Goal: Information Seeking & Learning: Learn about a topic

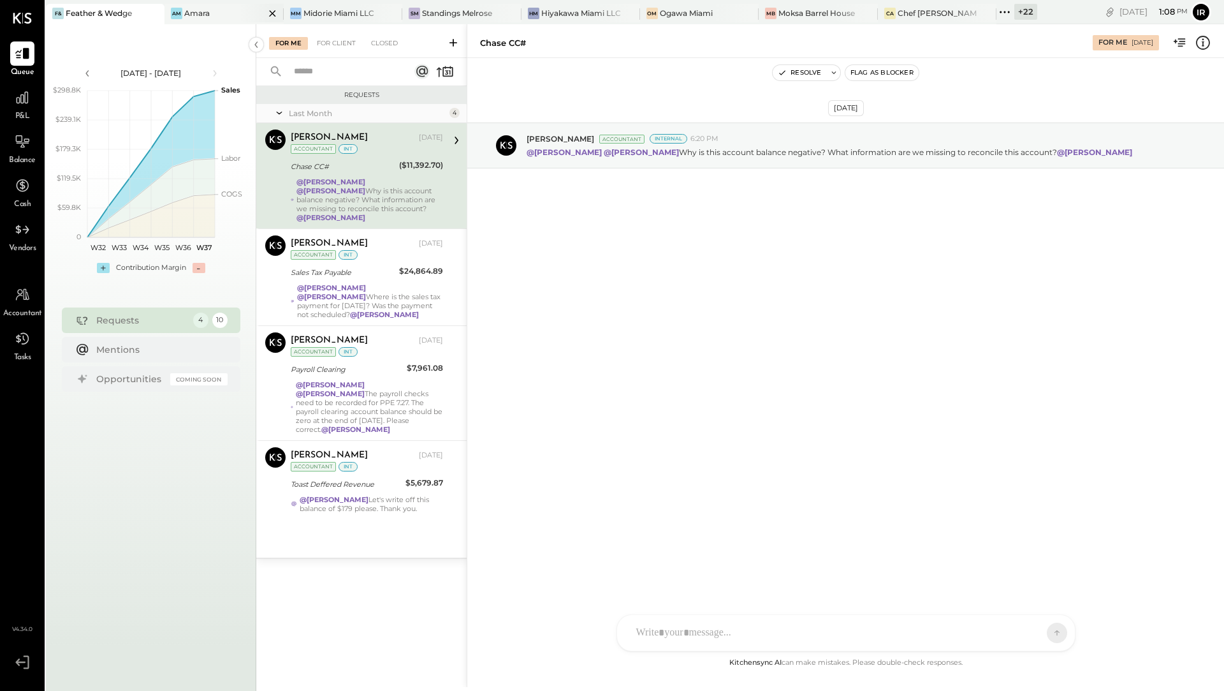
click at [222, 11] on div "Am Amara" at bounding box center [214, 13] width 99 height 11
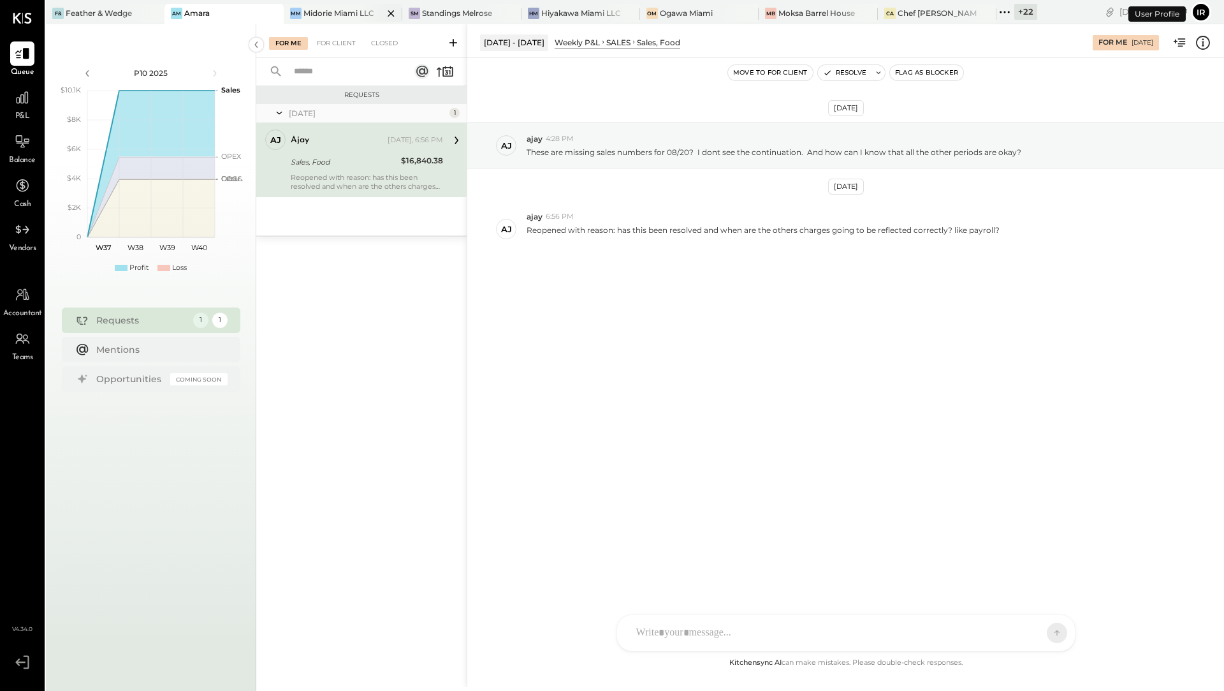
click at [309, 14] on div "Midorie Miami LLC" at bounding box center [339, 13] width 71 height 11
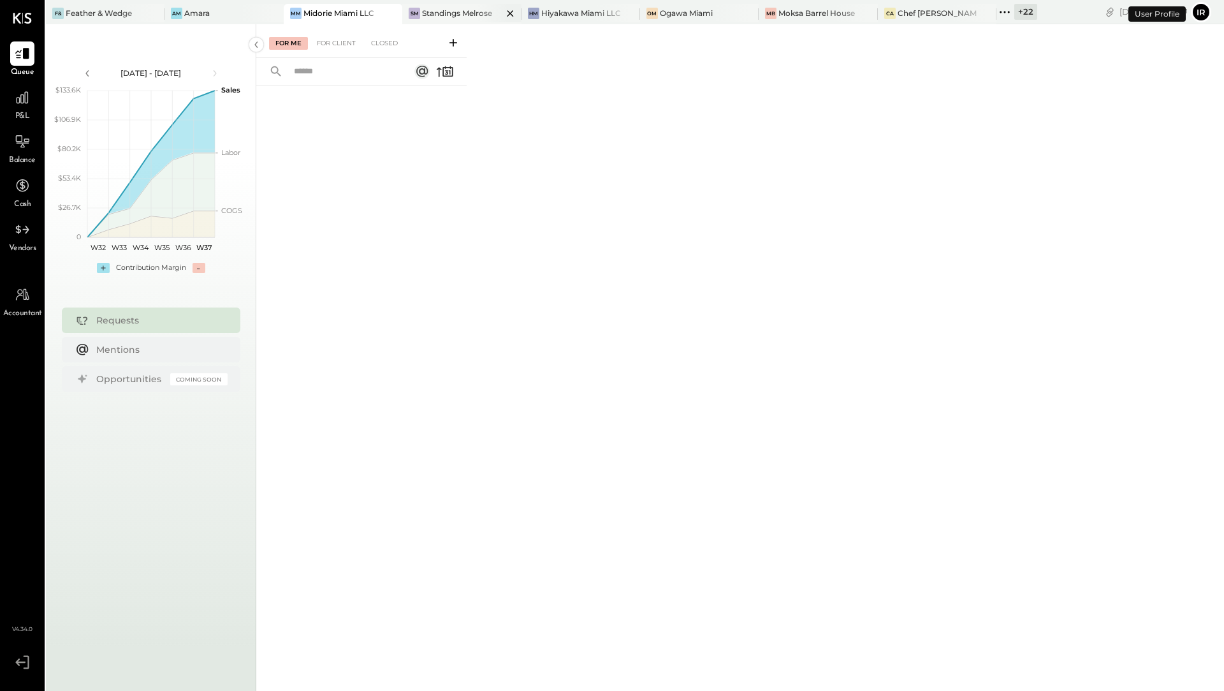
click at [464, 15] on div "Standings Melrose" at bounding box center [457, 13] width 70 height 11
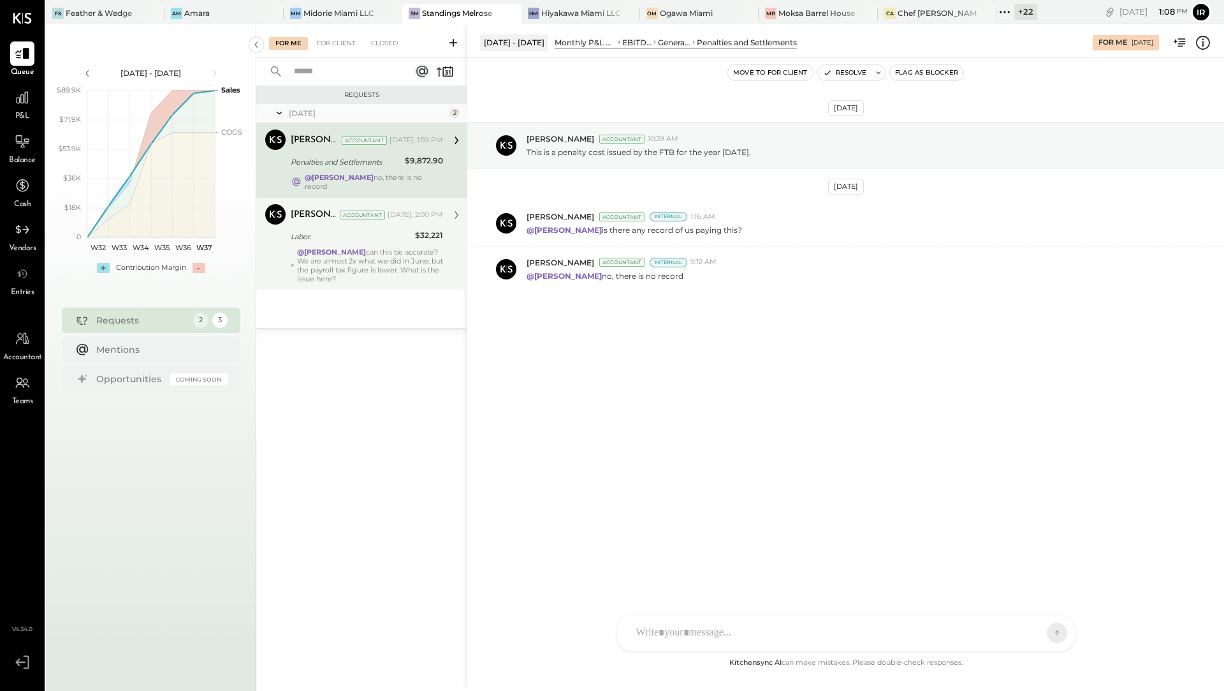
click at [396, 214] on div "[PERSON_NAME] Accountant [DATE], 2:00 PM" at bounding box center [367, 215] width 152 height 18
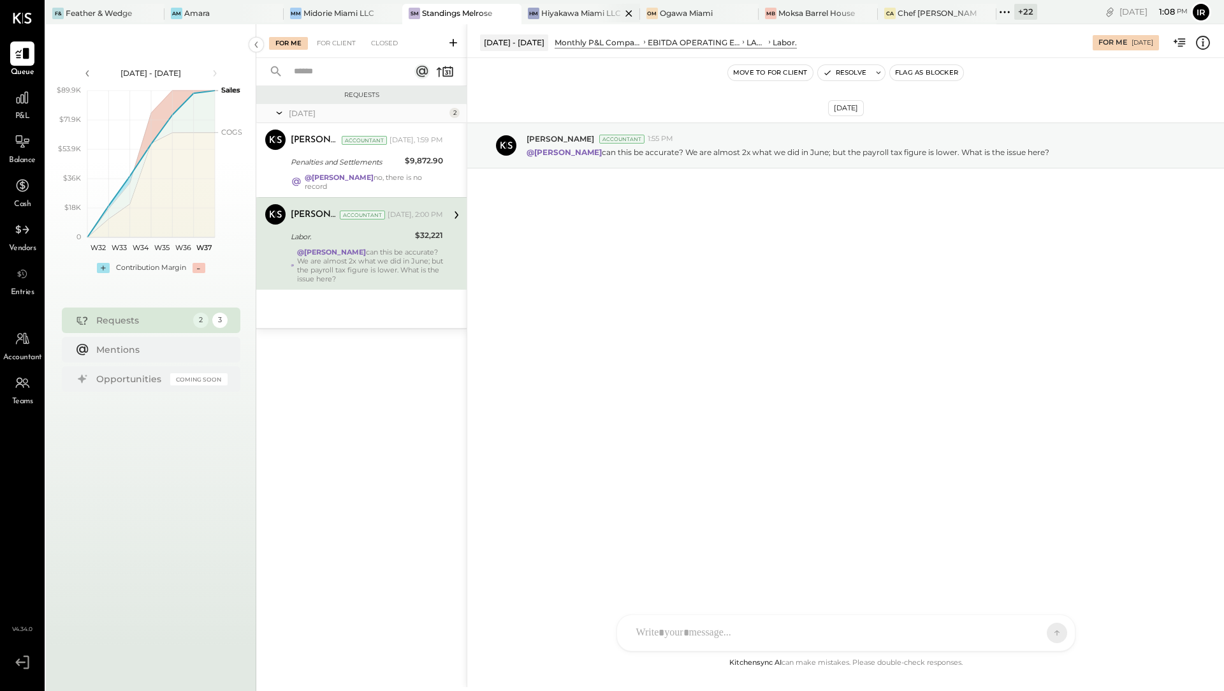
click at [585, 17] on div "Hiyakawa Miami LLC" at bounding box center [581, 13] width 80 height 11
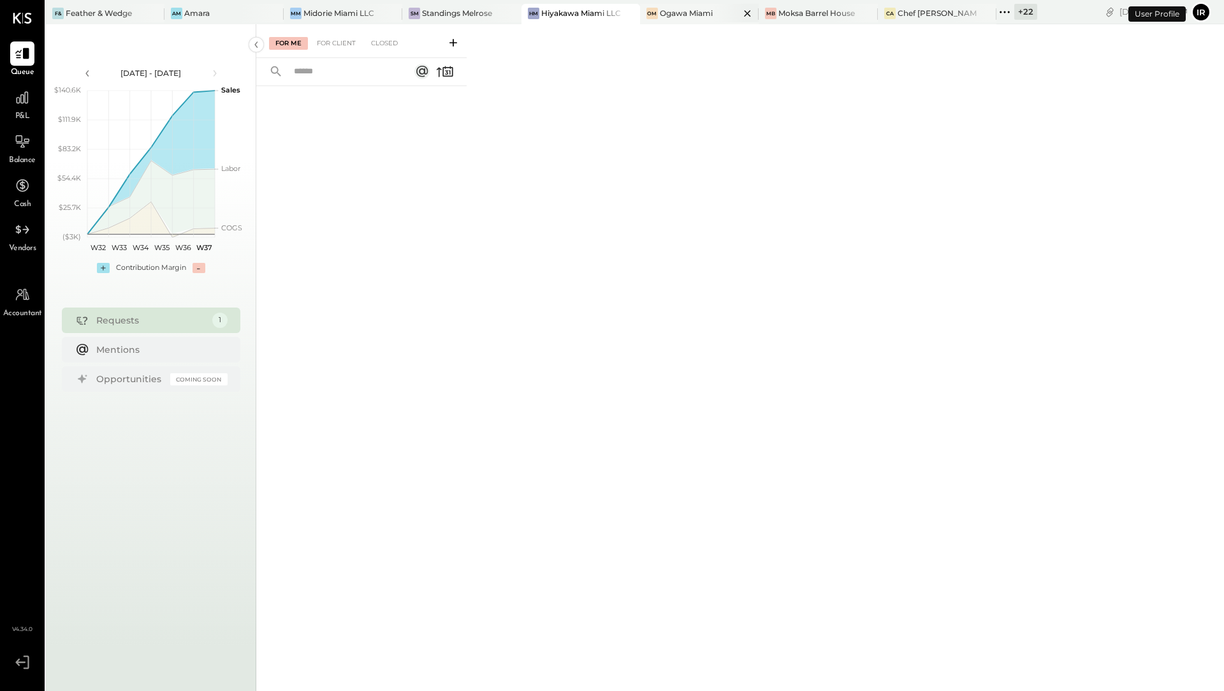
click at [673, 20] on div "[PERSON_NAME] Miami" at bounding box center [699, 14] width 119 height 20
click at [792, 15] on div "Moksa Barrel House" at bounding box center [817, 13] width 77 height 11
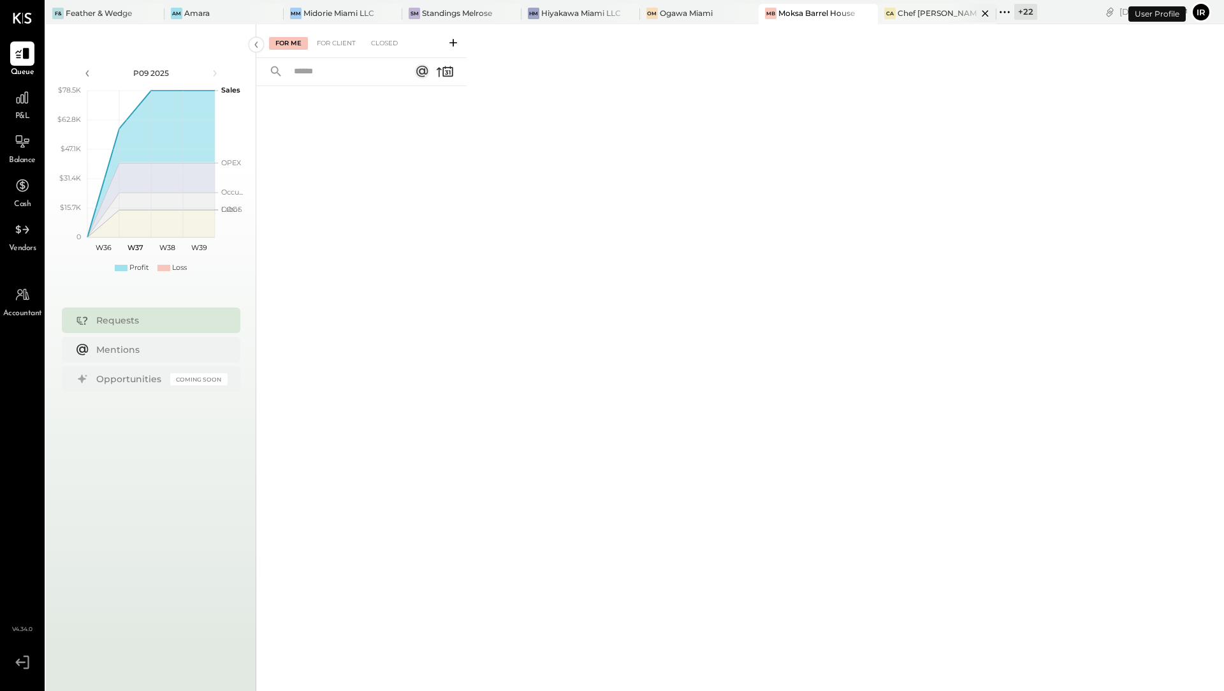
click at [935, 16] on div "Chef [PERSON_NAME]'s Vineyard Restaurant" at bounding box center [938, 13] width 80 height 11
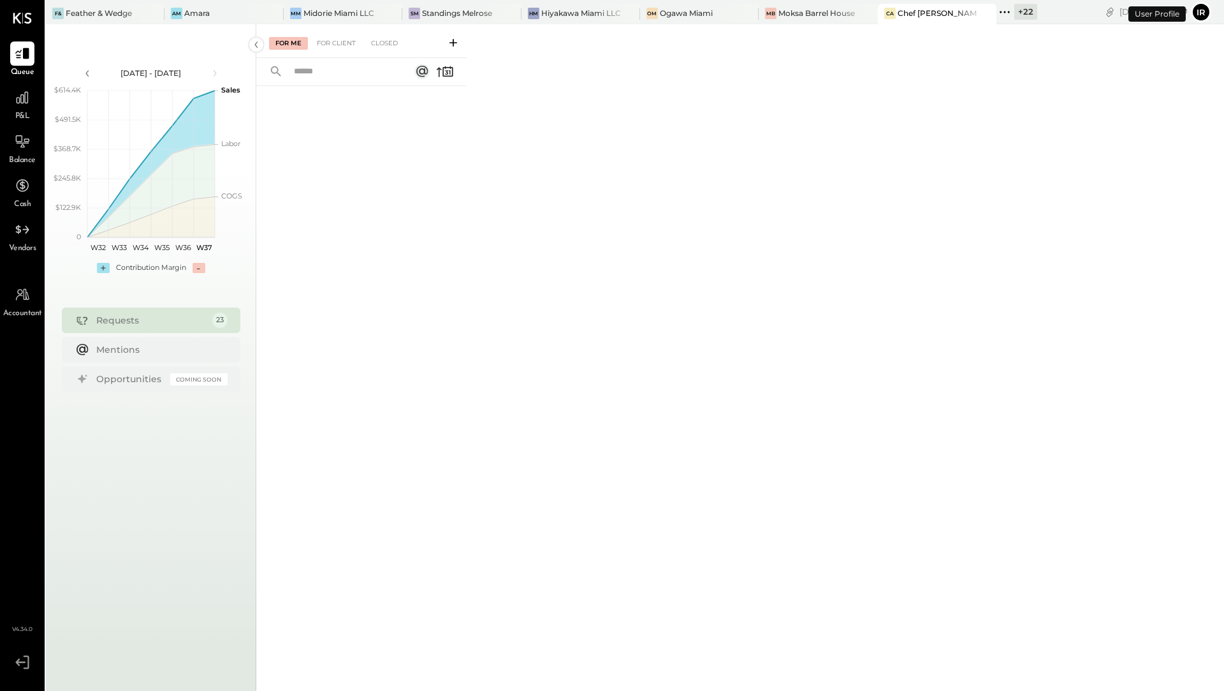
click at [1017, 17] on div "+ 22" at bounding box center [1025, 12] width 23 height 16
click at [346, 20] on div "MM Midorie Miami LLC" at bounding box center [343, 14] width 119 height 20
click at [20, 105] on icon at bounding box center [22, 97] width 17 height 17
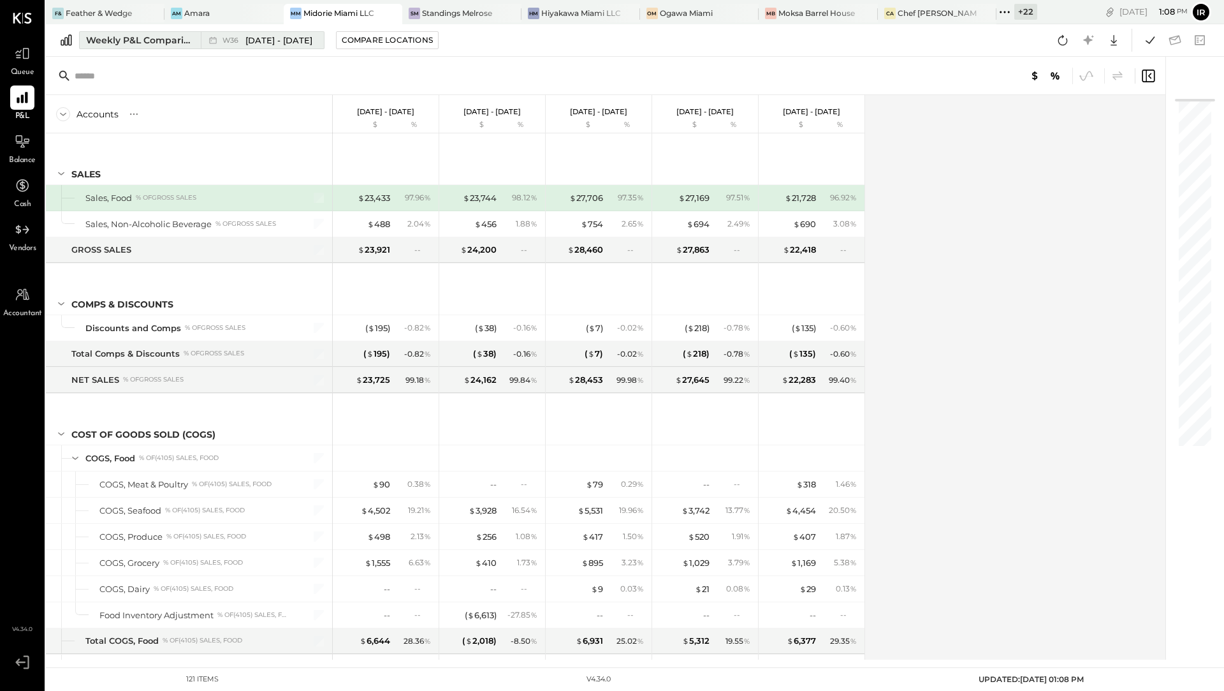
click at [162, 39] on div "Weekly P&L Comparison" at bounding box center [139, 40] width 107 height 13
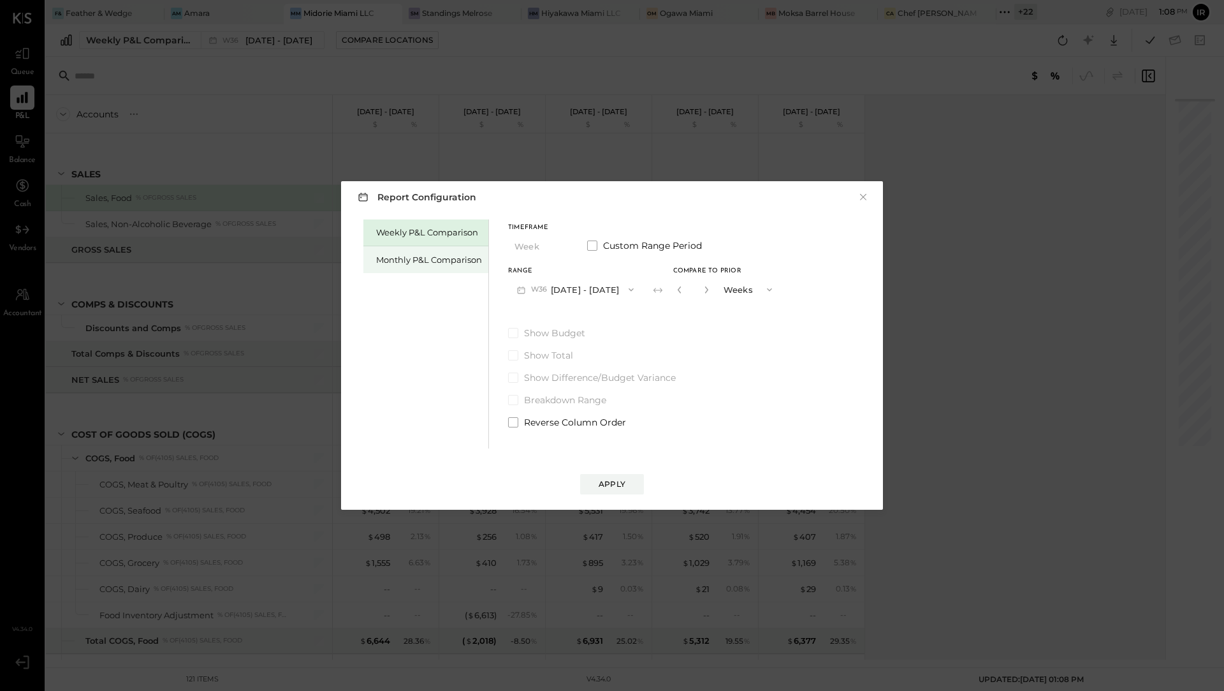
click at [390, 262] on div "Monthly P&L Comparison" at bounding box center [429, 260] width 106 height 12
click at [584, 293] on button "M09 [DATE] - [DATE]" at bounding box center [575, 289] width 135 height 24
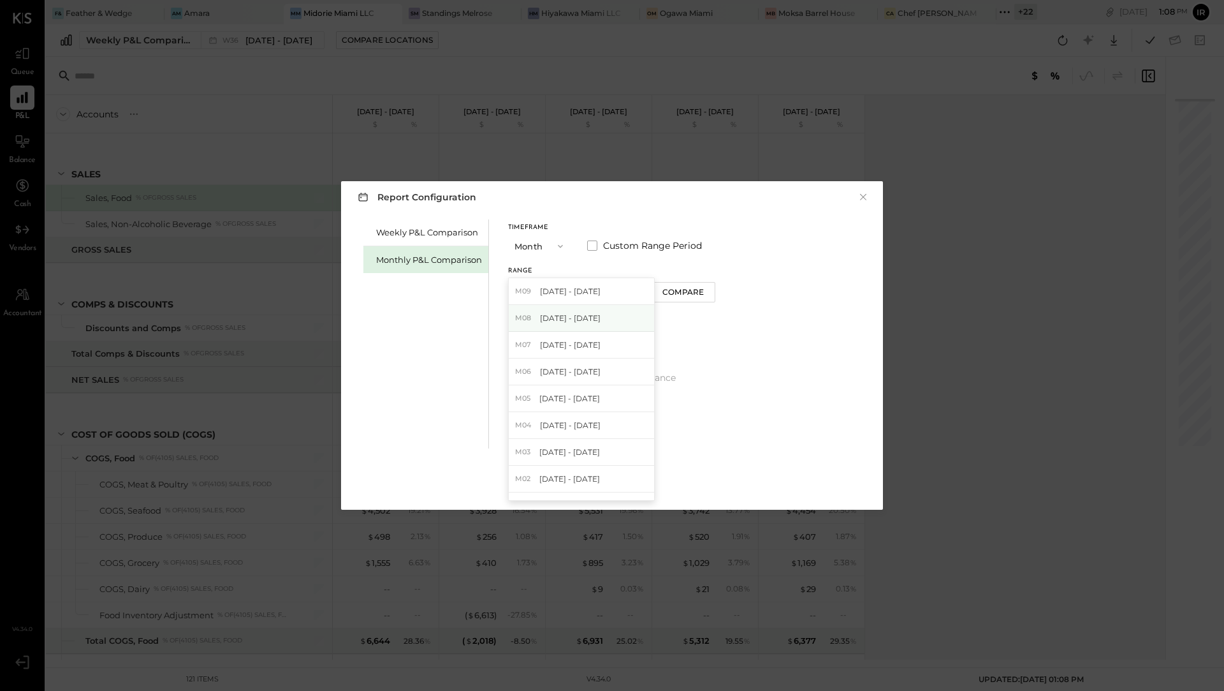
click at [580, 323] on div "M08 [DATE] - [DATE]" at bounding box center [581, 318] width 145 height 27
click at [610, 486] on div "Apply" at bounding box center [612, 483] width 27 height 11
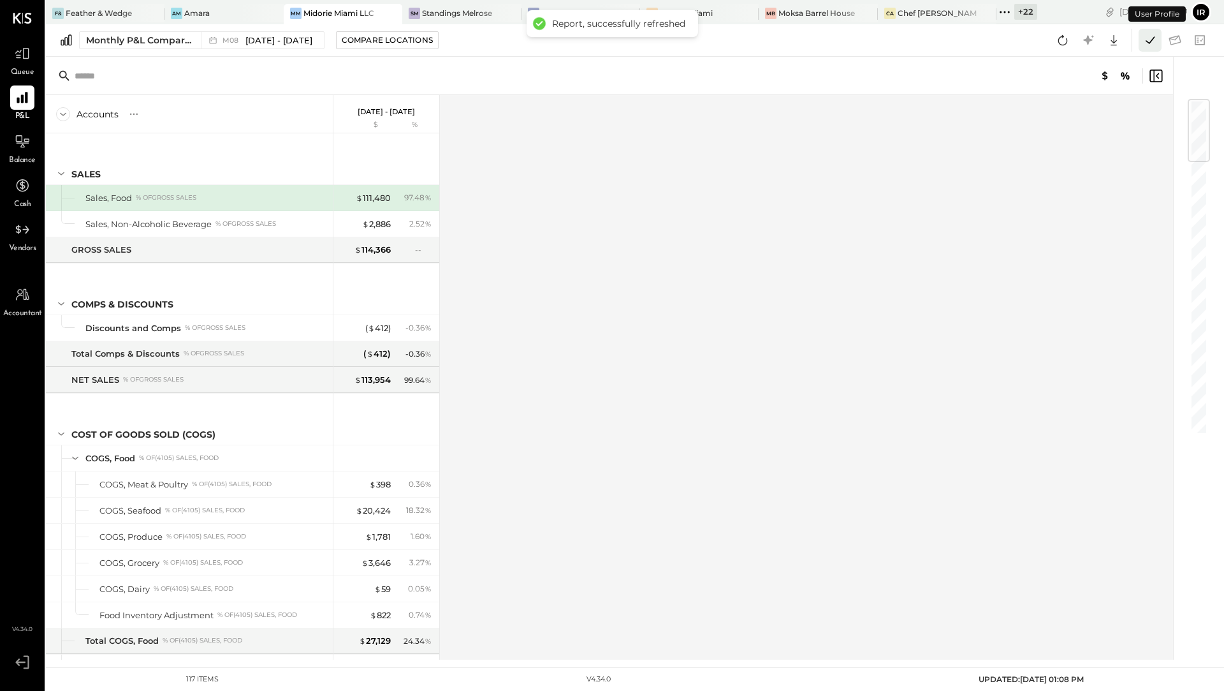
click at [1153, 41] on icon at bounding box center [1150, 40] width 17 height 17
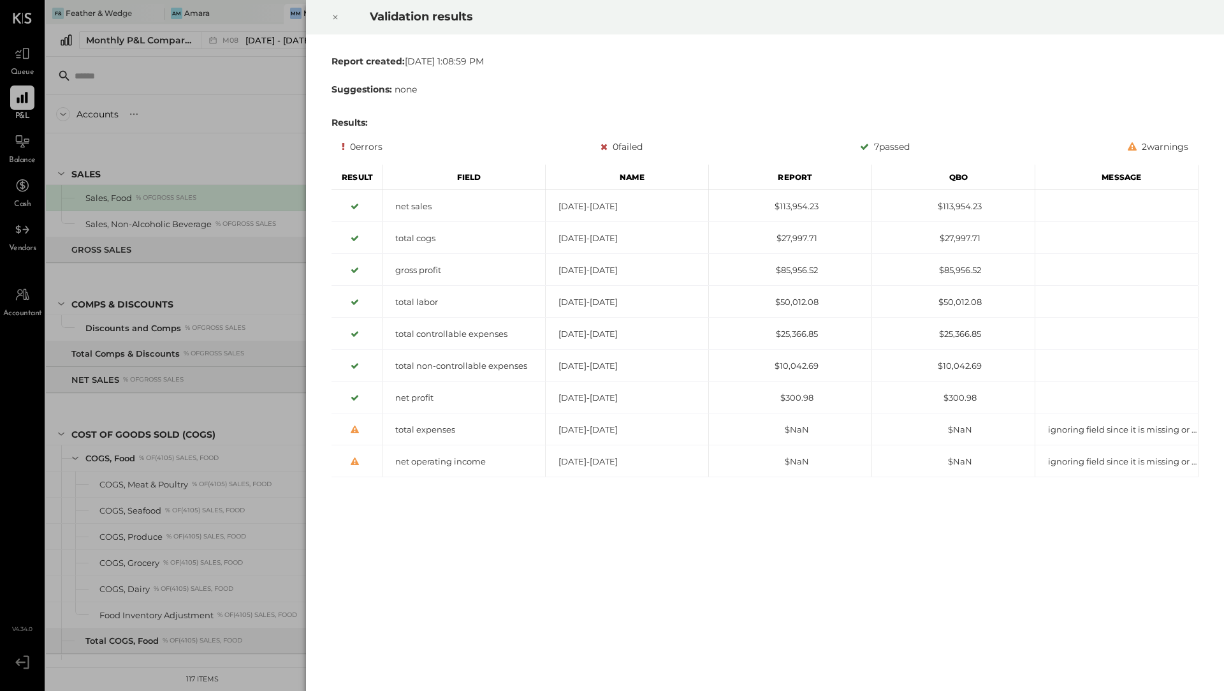
click at [337, 15] on icon at bounding box center [336, 17] width 8 height 15
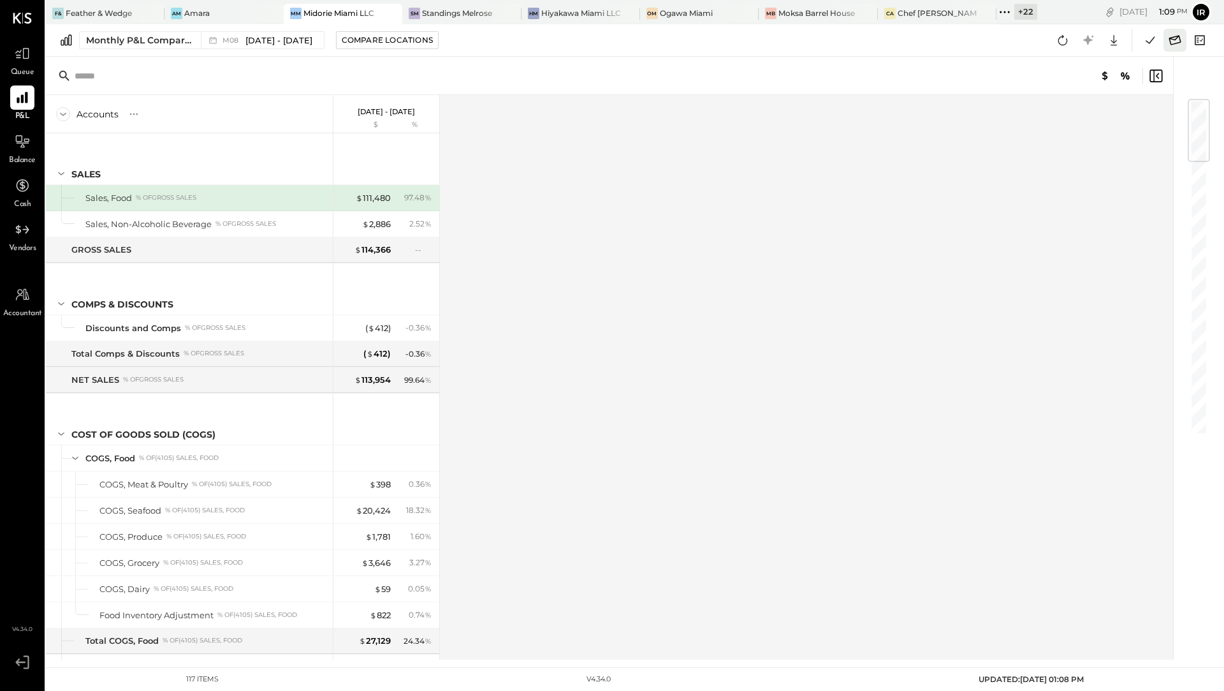
click at [1176, 38] on icon at bounding box center [1175, 40] width 12 height 10
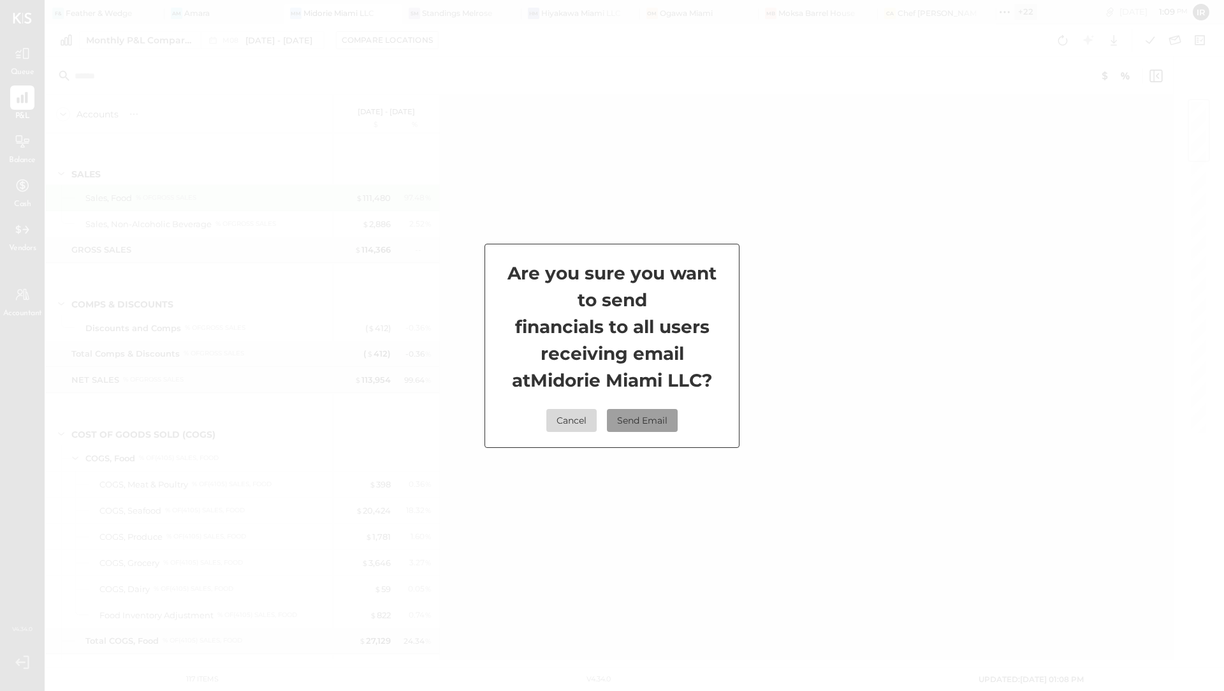
click at [636, 419] on button "Send Email" at bounding box center [642, 420] width 71 height 23
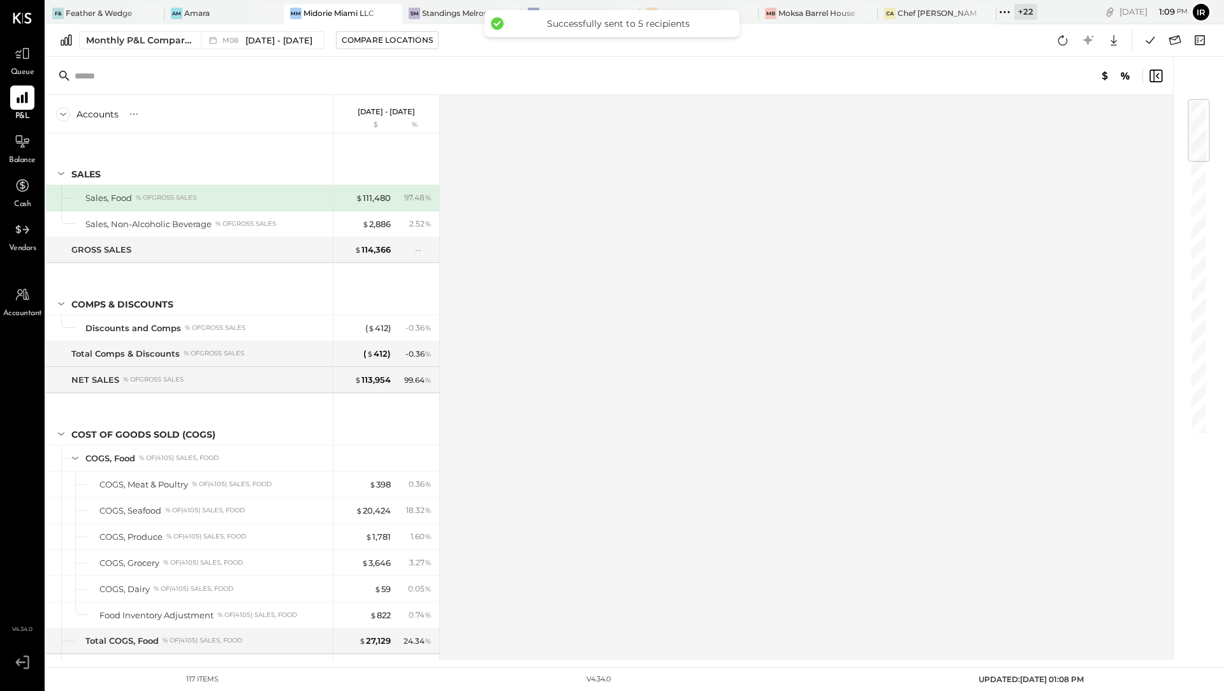
click at [1021, 18] on div "+ 22" at bounding box center [1025, 12] width 23 height 16
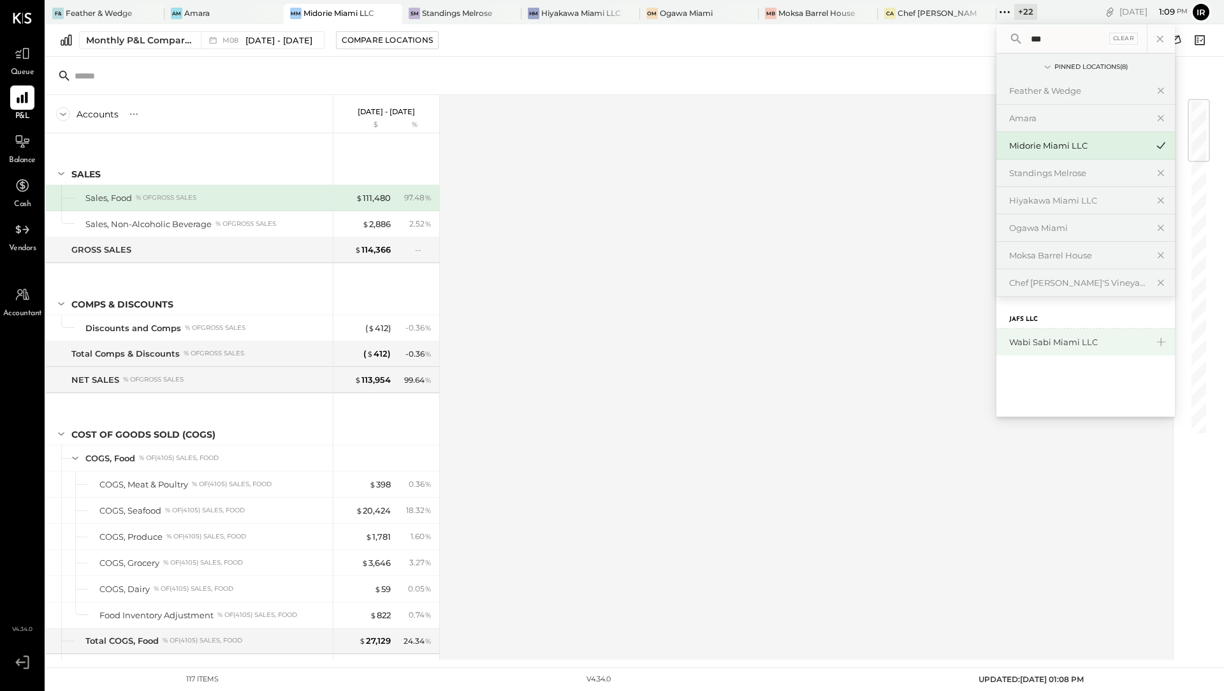
type input "***"
click at [1030, 336] on div "Wabi Sabi Miami LLC" at bounding box center [1078, 342] width 138 height 12
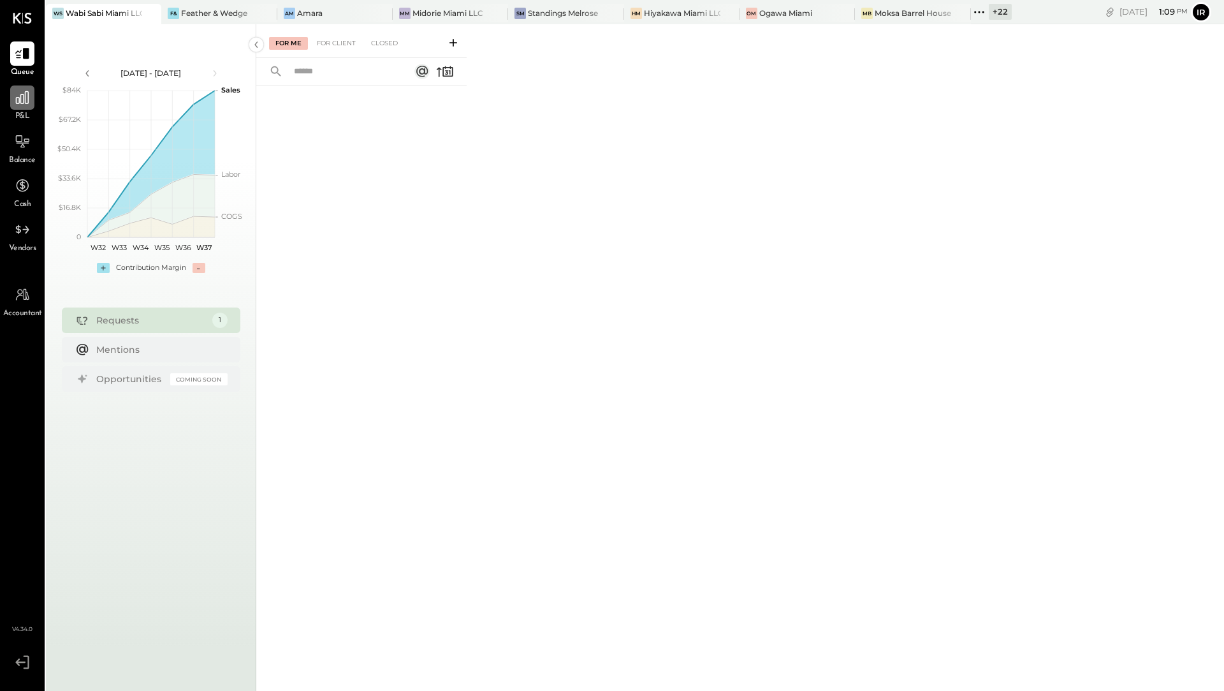
click at [28, 98] on icon at bounding box center [22, 97] width 13 height 13
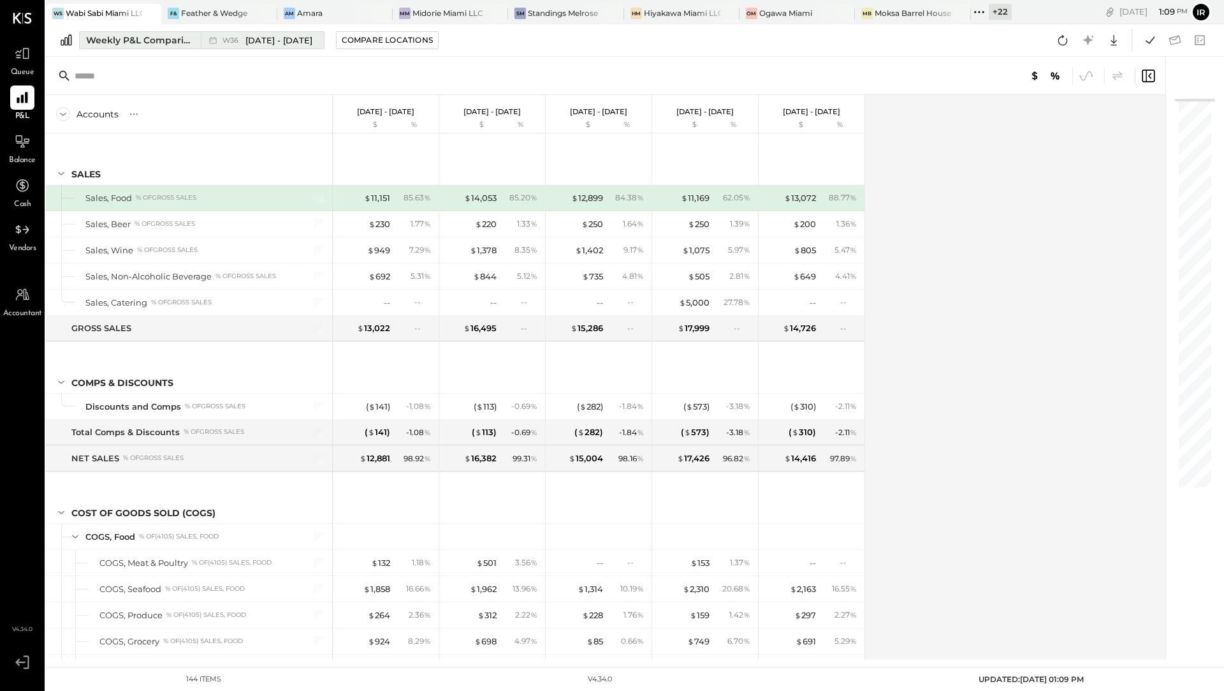
click at [146, 36] on div "Weekly P&L Comparison" at bounding box center [139, 40] width 107 height 13
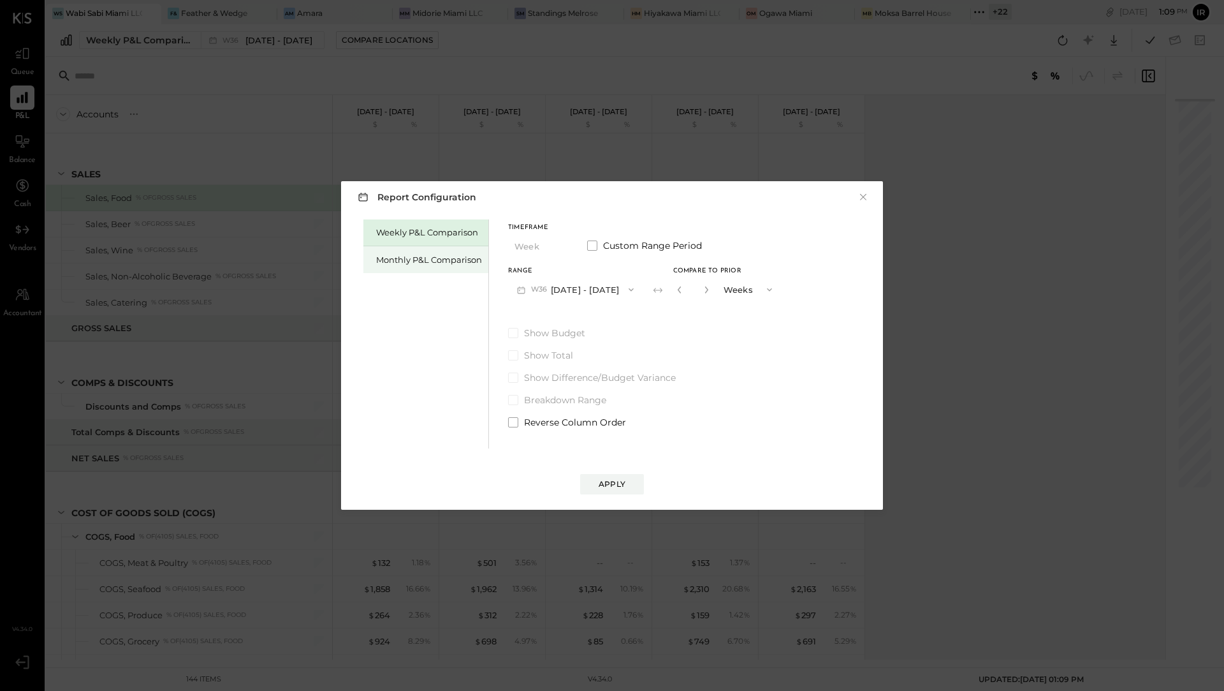
click at [399, 258] on div "Monthly P&L Comparison" at bounding box center [429, 260] width 106 height 12
click at [583, 289] on button "M09 [DATE] - [DATE]" at bounding box center [575, 289] width 135 height 24
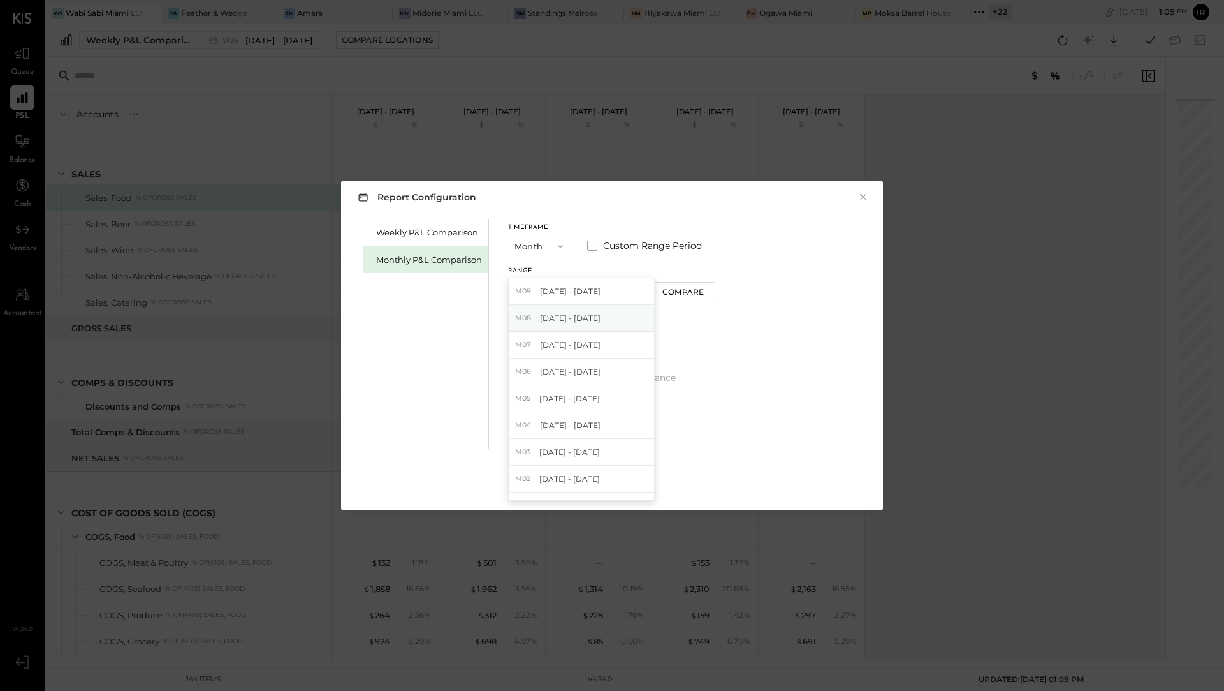
click at [583, 314] on span "[DATE] - [DATE]" at bounding box center [570, 317] width 61 height 11
click at [617, 478] on div "Apply" at bounding box center [612, 483] width 27 height 11
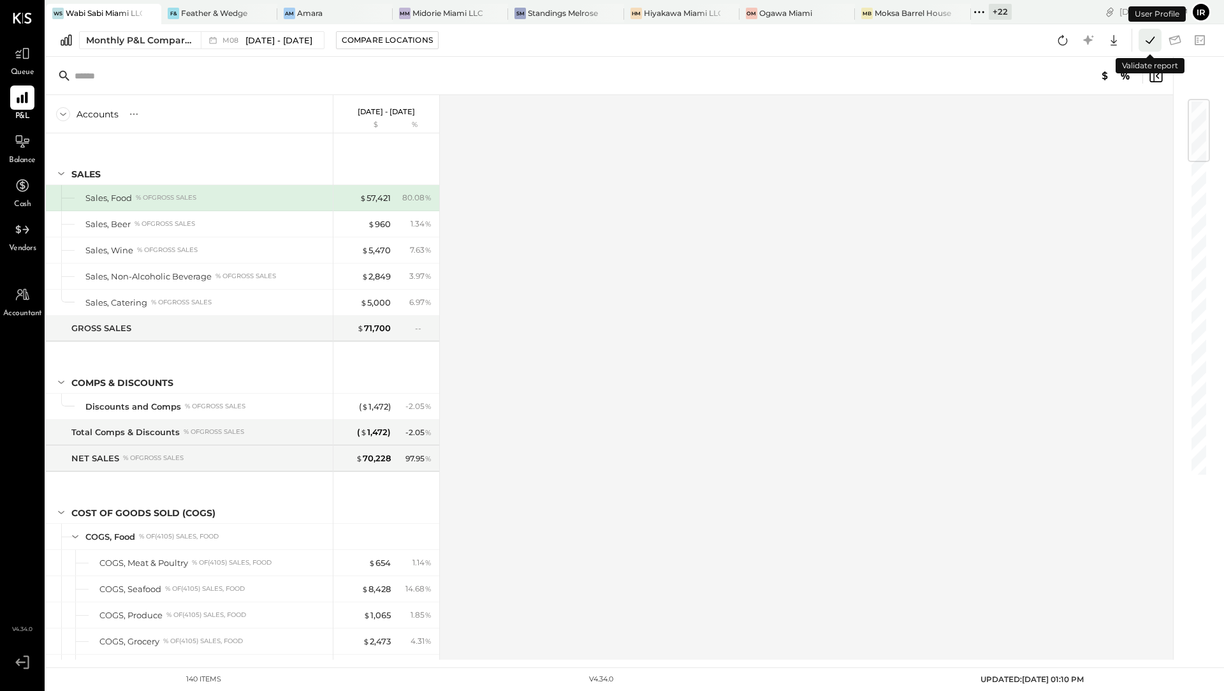
click at [1150, 41] on icon at bounding box center [1150, 40] width 17 height 17
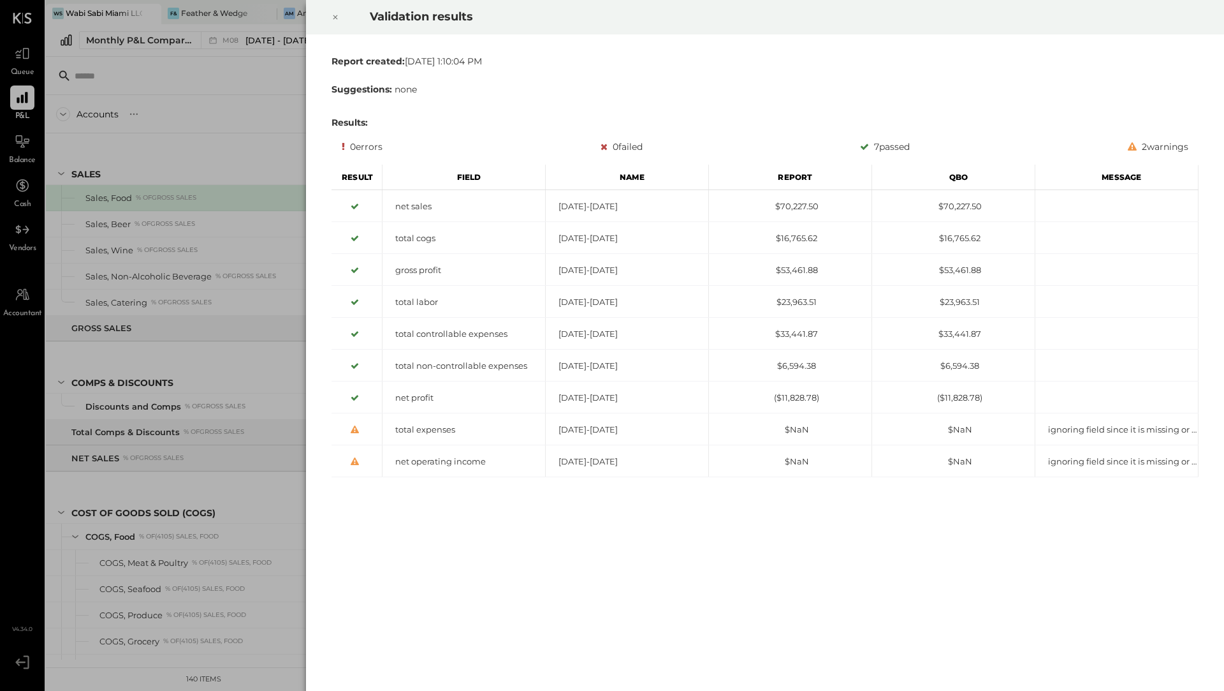
click at [336, 13] on icon at bounding box center [336, 17] width 8 height 15
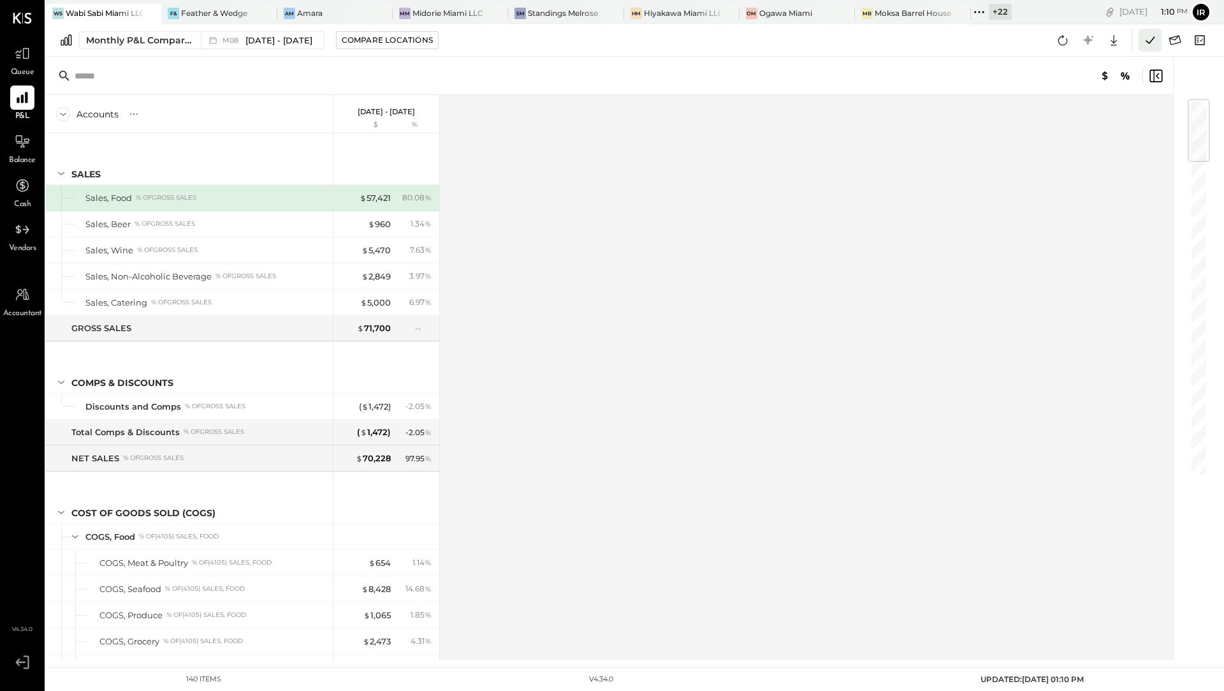
click at [1152, 41] on icon at bounding box center [1150, 40] width 17 height 17
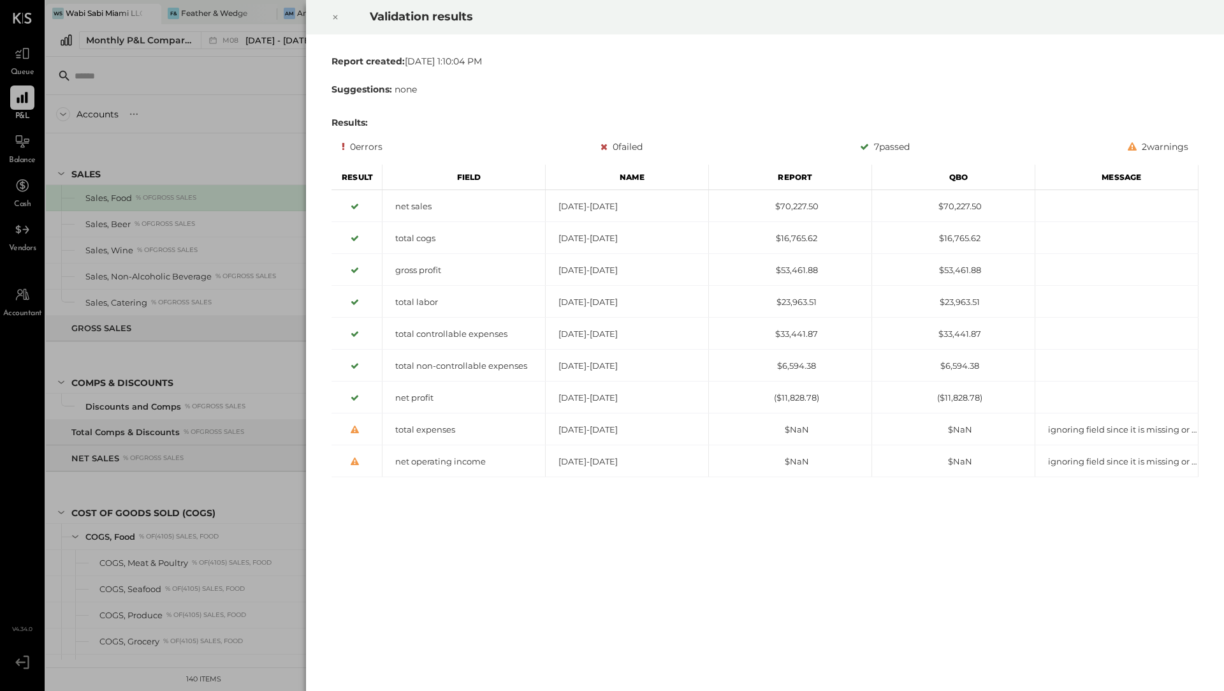
click at [332, 14] on icon at bounding box center [336, 17] width 8 height 15
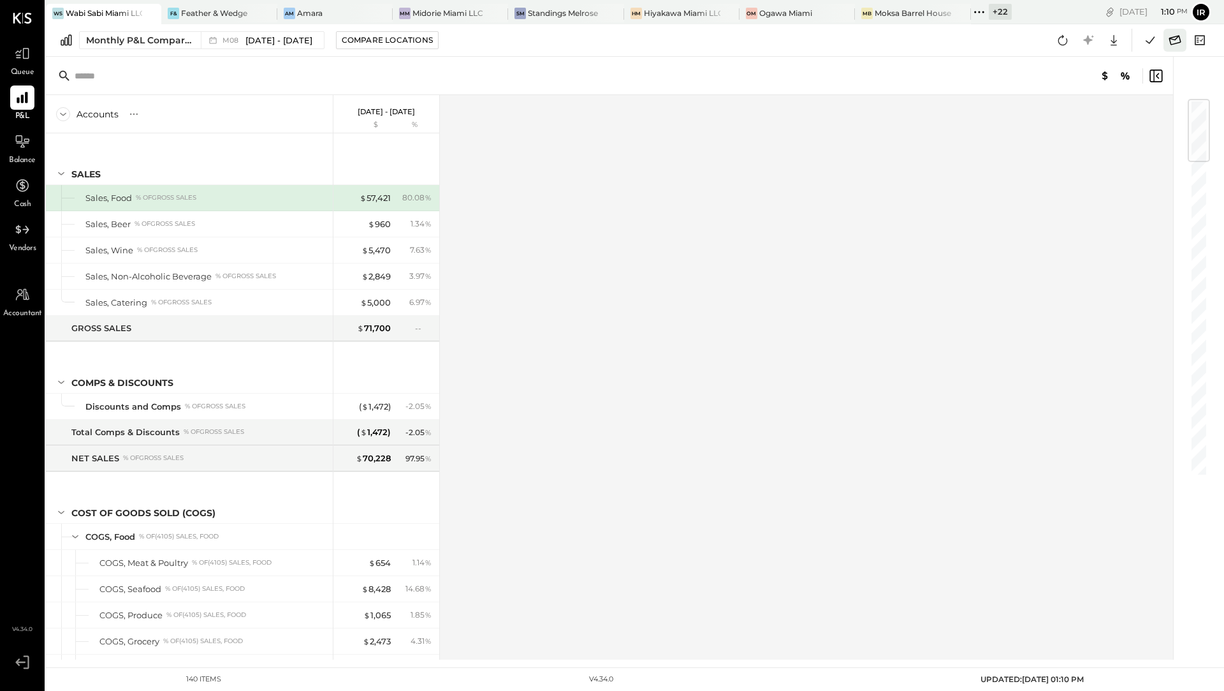
click at [1179, 42] on icon at bounding box center [1175, 40] width 12 height 10
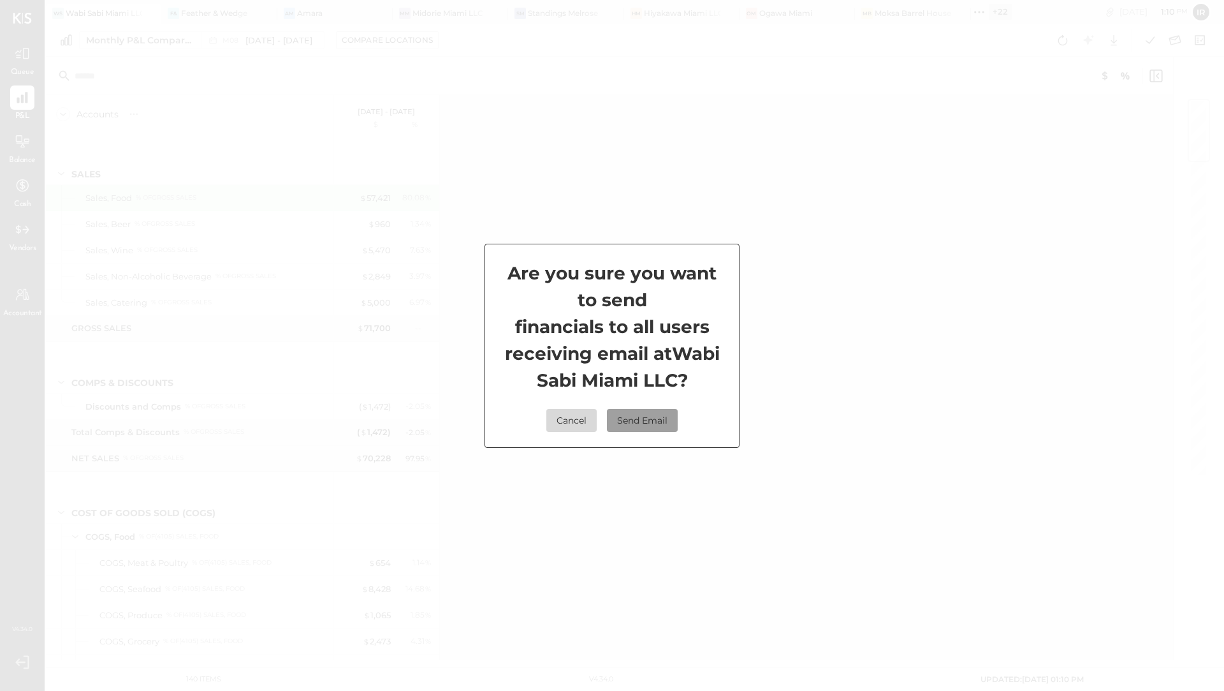
click at [667, 418] on button "Send Email" at bounding box center [642, 420] width 71 height 23
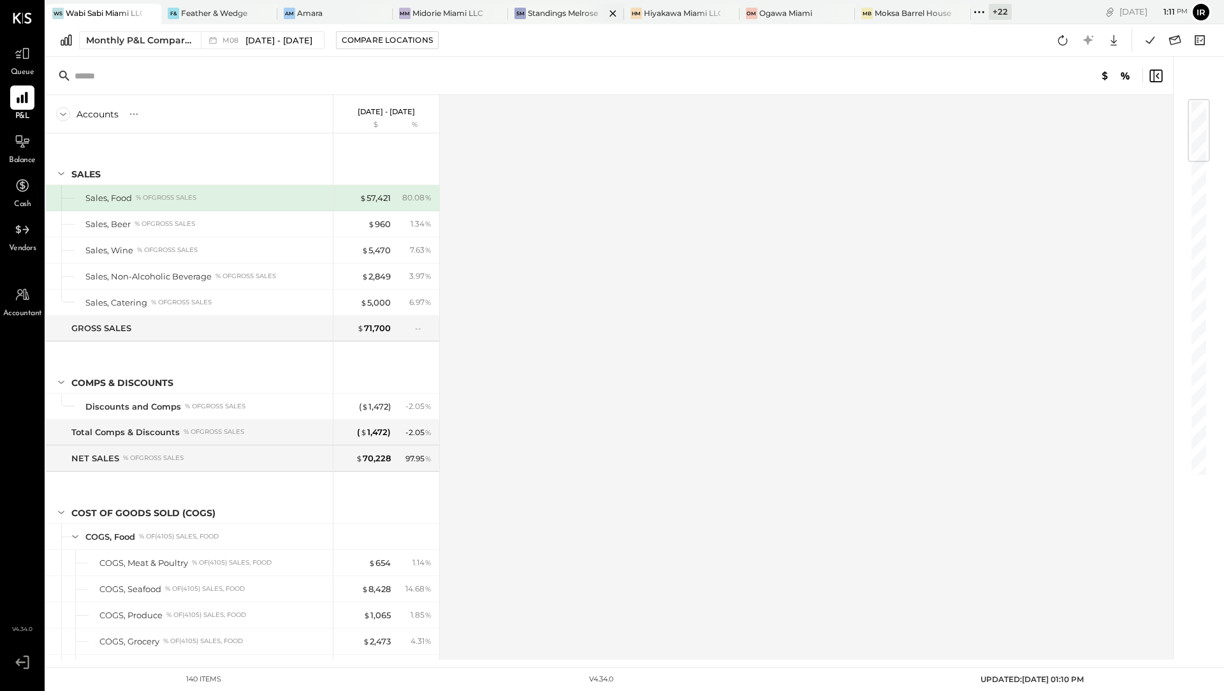
click at [580, 11] on div at bounding box center [602, 13] width 45 height 18
